Goal: Use online tool/utility: Utilize a website feature to perform a specific function

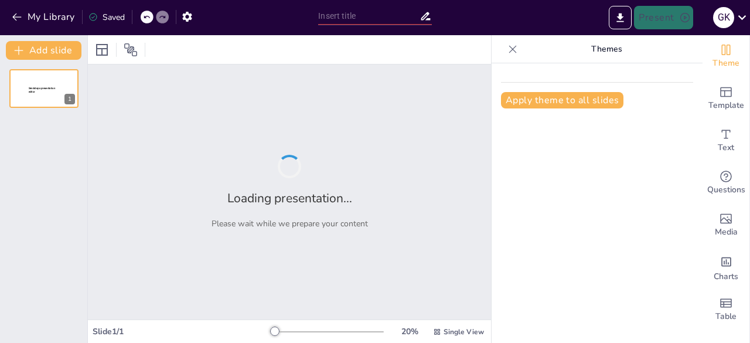
type input "• Building an Inclusive school - desired changes in System, Structure, Practice"
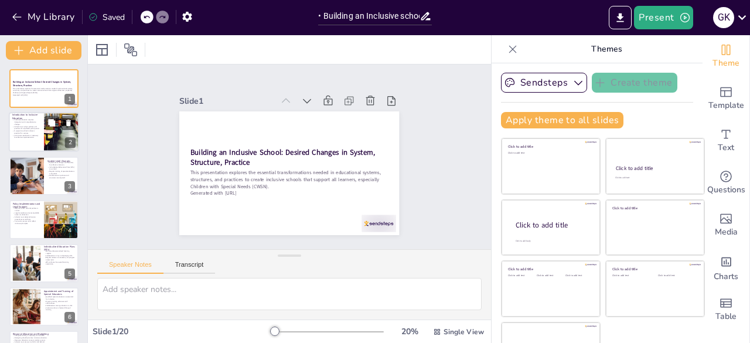
click at [38, 127] on p "Schools must adapt policies and practices for equitable participation." at bounding box center [26, 127] width 28 height 4
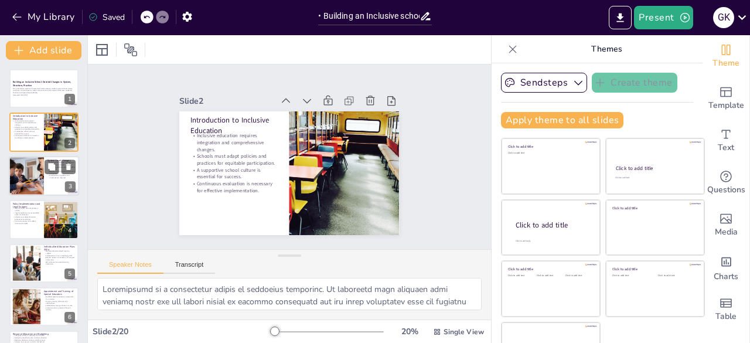
click at [34, 171] on div at bounding box center [26, 176] width 60 height 40
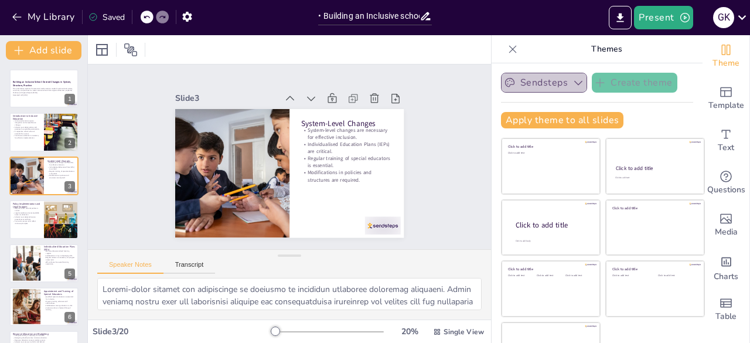
click at [573, 83] on icon "button" at bounding box center [579, 83] width 12 height 12
click at [41, 224] on div at bounding box center [44, 219] width 70 height 40
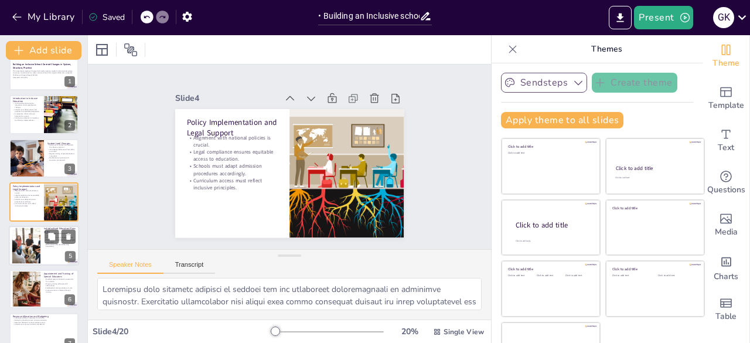
click at [45, 248] on div at bounding box center [44, 246] width 70 height 40
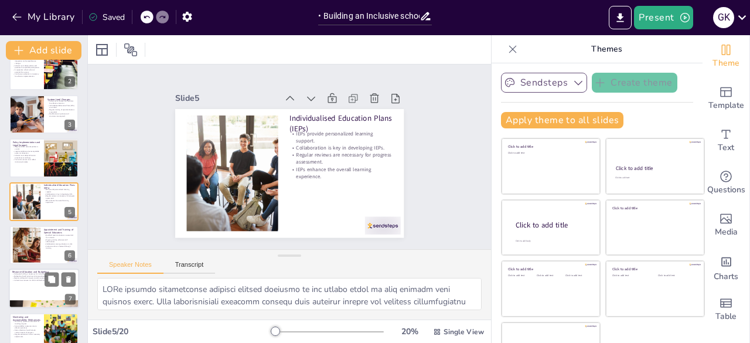
click at [39, 300] on div at bounding box center [44, 304] width 70 height 33
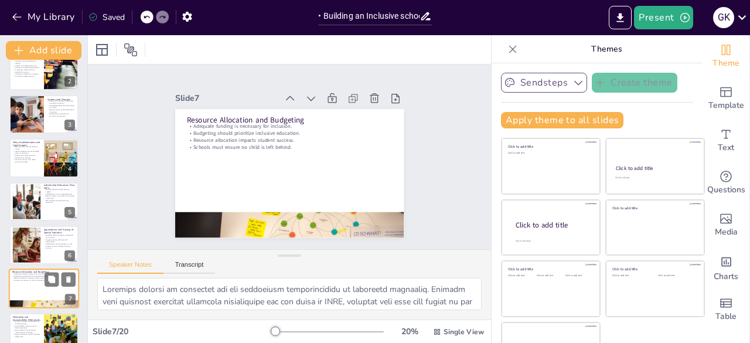
scroll to position [149, 0]
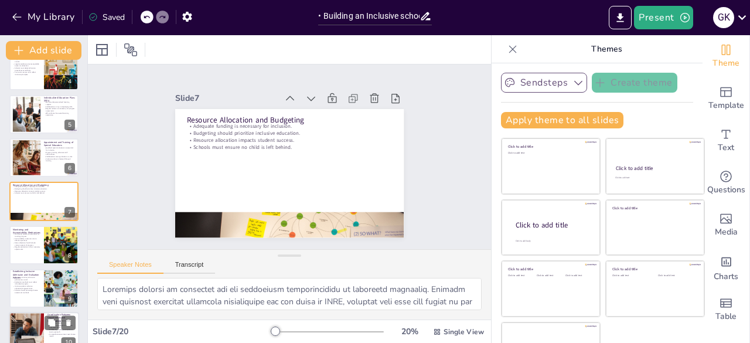
click at [25, 331] on div at bounding box center [26, 332] width 76 height 40
type textarea "Collaboration fosters effective support for Children with Special Needs (CWSN) …"
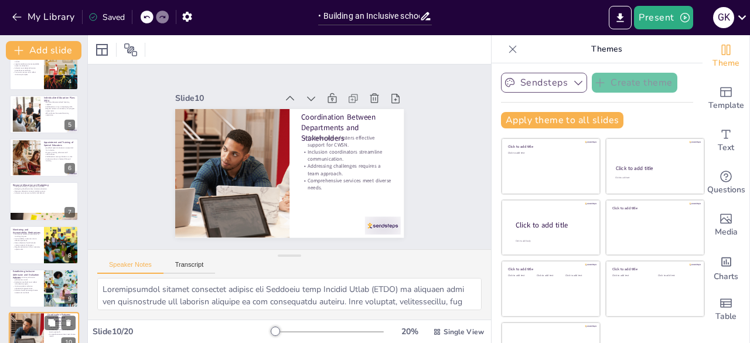
scroll to position [280, 0]
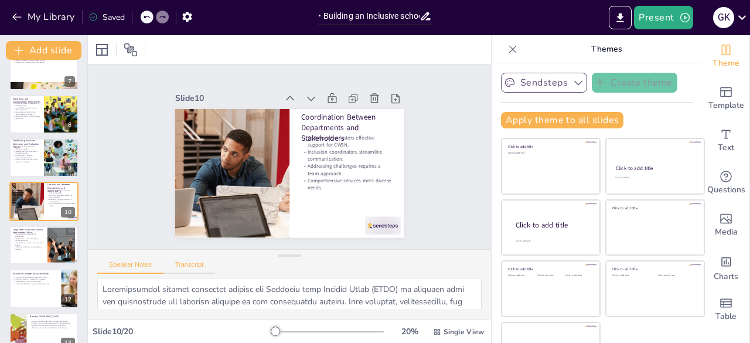
click at [200, 261] on button "Transcript" at bounding box center [190, 267] width 52 height 13
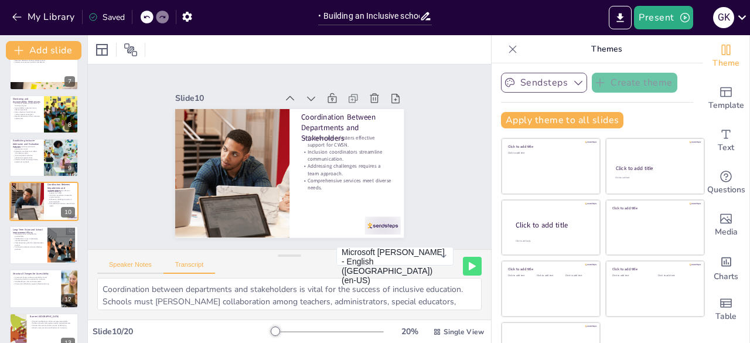
click at [141, 268] on button "Speaker Notes" at bounding box center [130, 267] width 66 height 13
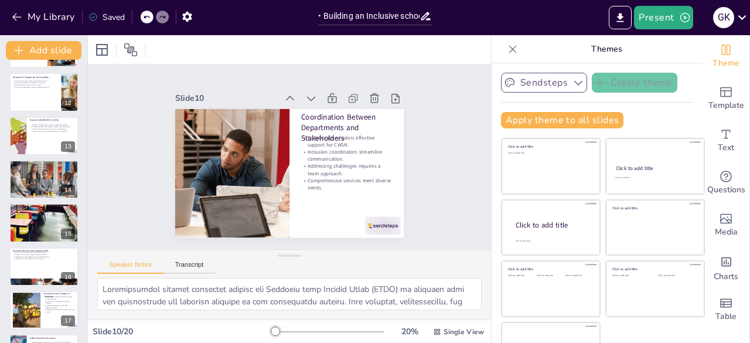
scroll to position [602, 0]
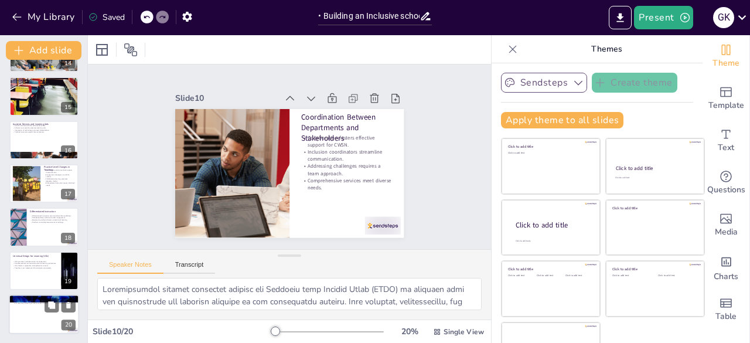
click at [33, 315] on div at bounding box center [44, 314] width 70 height 40
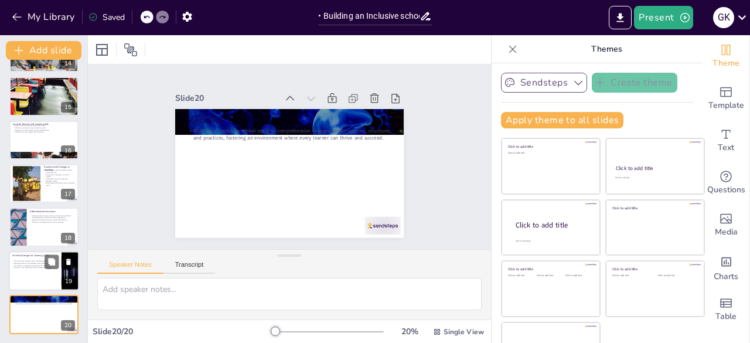
click at [44, 273] on div at bounding box center [44, 271] width 70 height 40
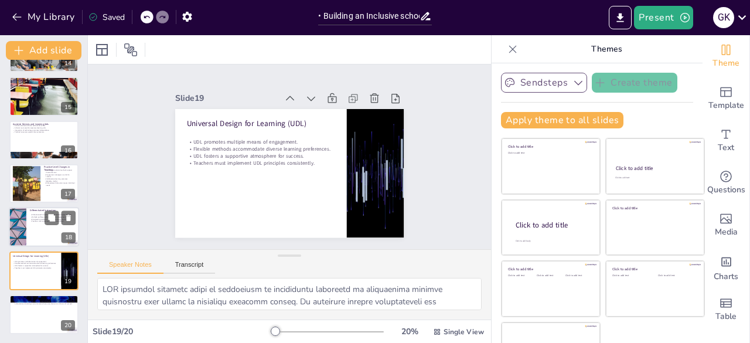
click at [40, 222] on p "Teachers must adapt assessments accordingly." at bounding box center [53, 221] width 46 height 2
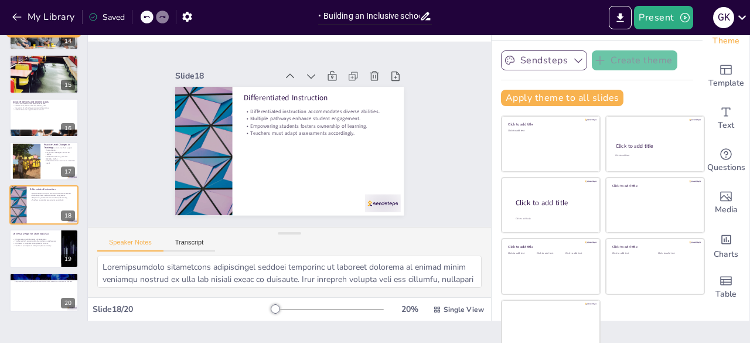
scroll to position [33, 0]
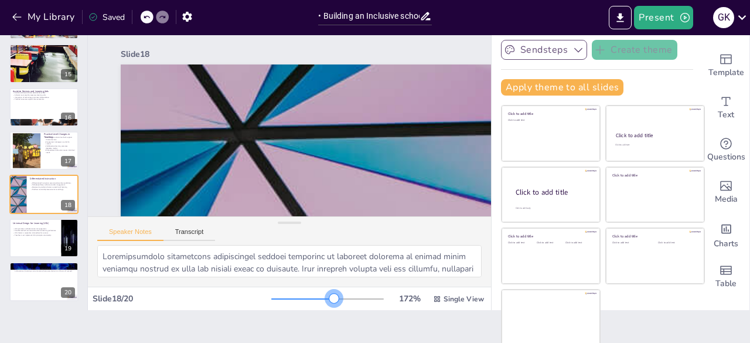
click at [318, 299] on div at bounding box center [327, 298] width 113 height 9
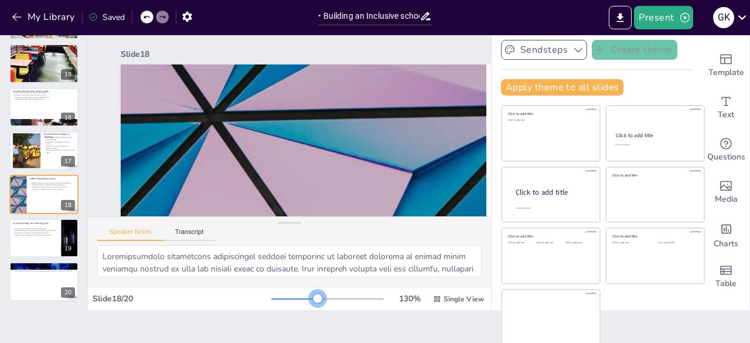
click at [301, 301] on div at bounding box center [327, 298] width 113 height 9
click at [313, 301] on div at bounding box center [317, 298] width 9 height 9
click at [444, 302] on span "Single View" at bounding box center [464, 298] width 40 height 9
click at [48, 138] on icon at bounding box center [51, 142] width 8 height 8
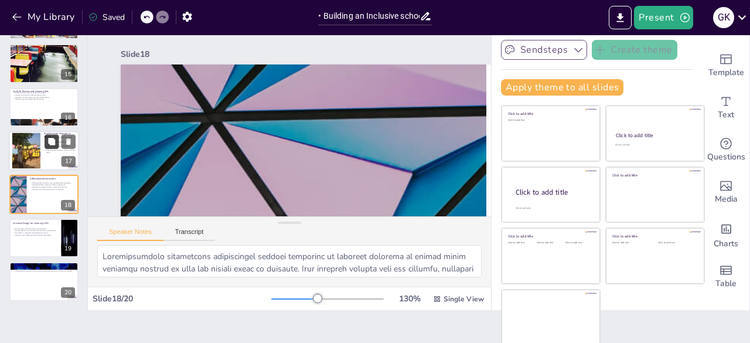
type textarea "Flexible instructional methods support diverse learners by accommodating varyin…"
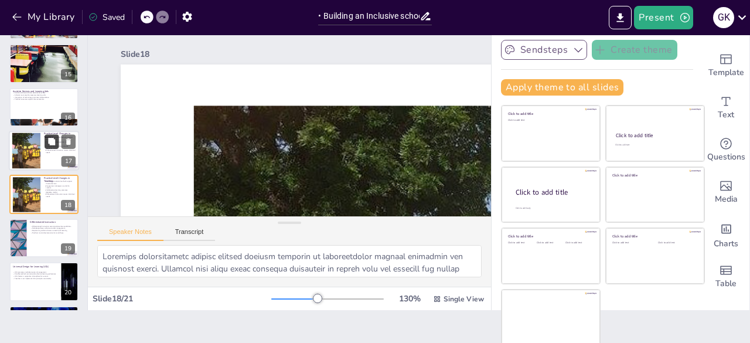
scroll to position [352, 0]
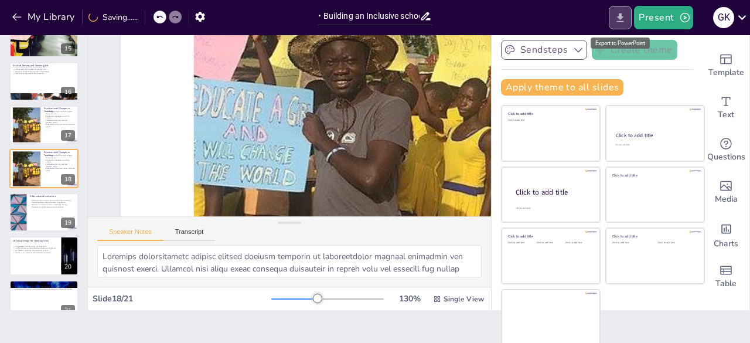
click at [618, 16] on icon "Export to PowerPoint" at bounding box center [620, 18] width 12 height 12
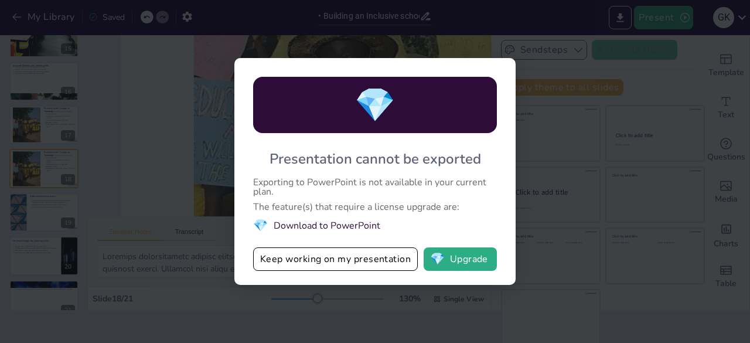
click at [485, 282] on div "💎 Presentation cannot be exported Exporting to PowerPoint is not available in y…" at bounding box center [374, 171] width 281 height 227
click at [633, 178] on div "💎 Presentation cannot be exported Exporting to PowerPoint is not available in y…" at bounding box center [375, 171] width 750 height 343
